Goal: Transaction & Acquisition: Purchase product/service

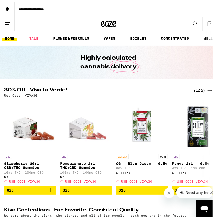
click at [207, 86] on icon at bounding box center [209, 88] width 6 height 6
